Goal: Find contact information: Find contact information

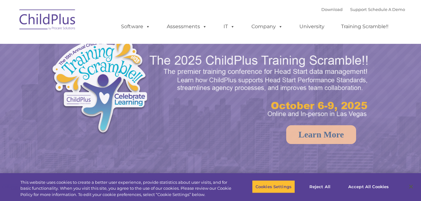
select select "MEDIUM"
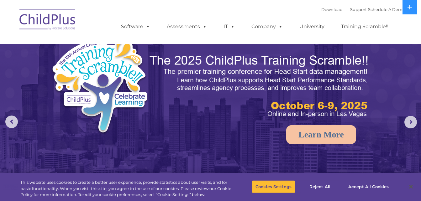
click at [418, 38] on nav "Download Support | Schedule A Demo  MENU MENU Software ChildPlus: The original…" at bounding box center [210, 22] width 421 height 44
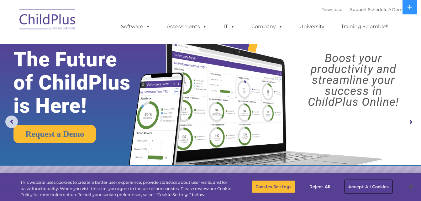
click at [371, 189] on button "Accept All Cookies" at bounding box center [368, 186] width 47 height 13
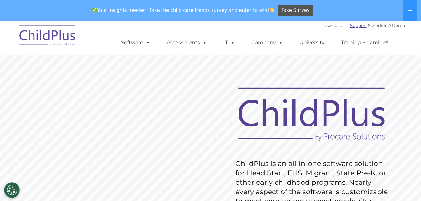
click at [353, 28] on link "Support" at bounding box center [358, 25] width 17 height 5
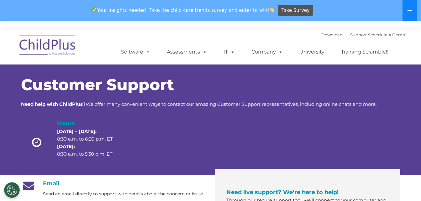
click at [414, 10] on button at bounding box center [409, 10] width 14 height 21
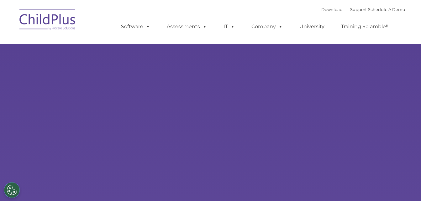
select select "MEDIUM"
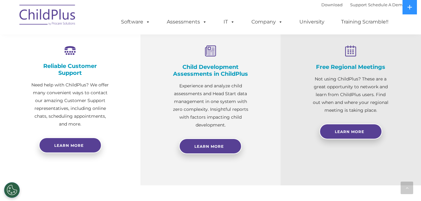
scroll to position [237, 0]
click at [272, 22] on link "Company" at bounding box center [267, 22] width 44 height 13
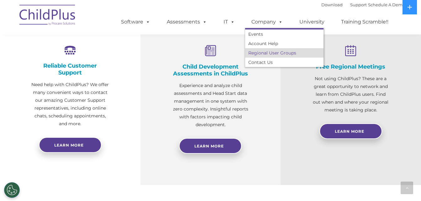
click at [267, 56] on link "Regional User Groups" at bounding box center [284, 52] width 78 height 9
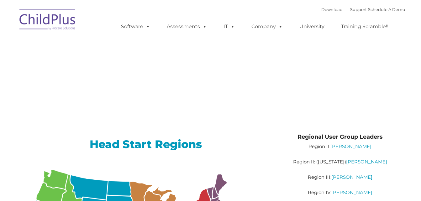
type input ""
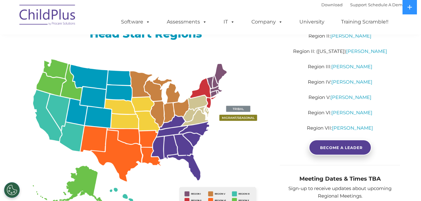
scroll to position [116, 0]
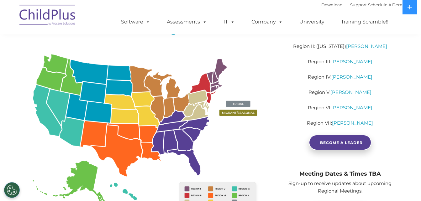
click at [197, 97] on img at bounding box center [146, 138] width 250 height 182
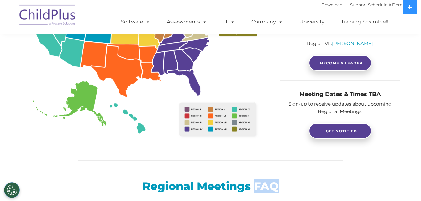
scroll to position [192, 0]
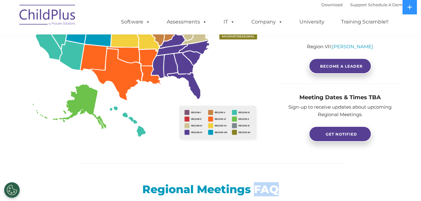
click at [259, 160] on div "Head Start Regions" at bounding box center [146, 54] width 250 height 218
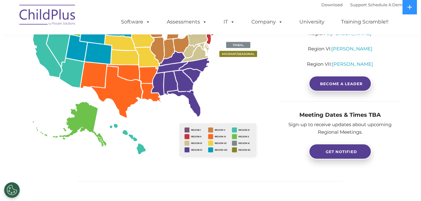
scroll to position [178, 0]
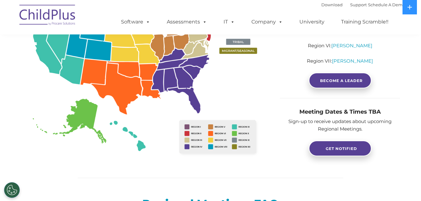
click at [197, 143] on img at bounding box center [146, 76] width 250 height 182
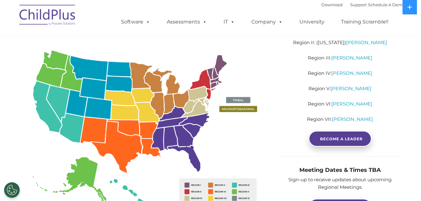
scroll to position [119, 0]
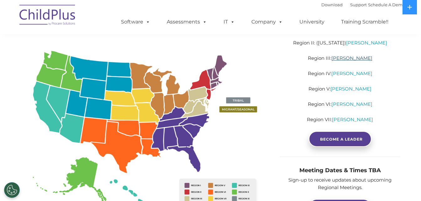
click at [347, 58] on link "[PERSON_NAME]" at bounding box center [351, 58] width 41 height 6
click at [266, 170] on img at bounding box center [146, 134] width 250 height 182
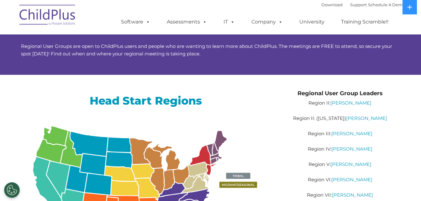
scroll to position [0, 0]
